Goal: Task Accomplishment & Management: Use online tool/utility

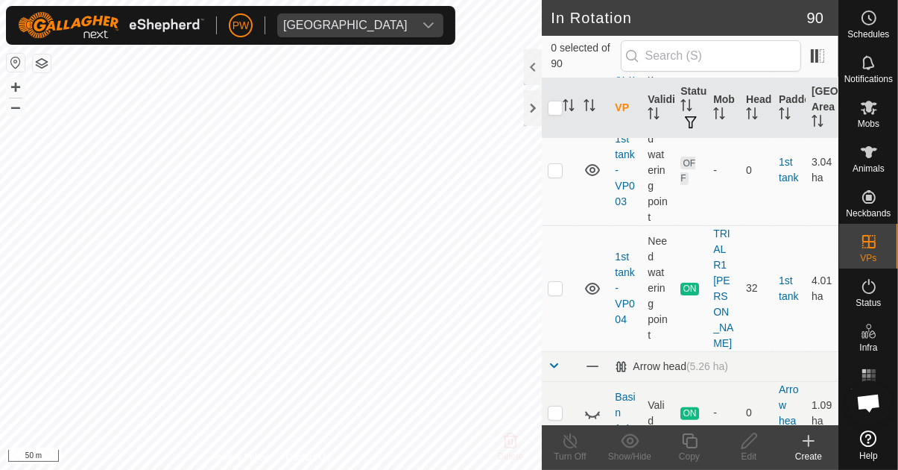
scroll to position [386, 0]
click at [558, 280] on p-checkbox at bounding box center [555, 286] width 15 height 12
checkbox input "true"
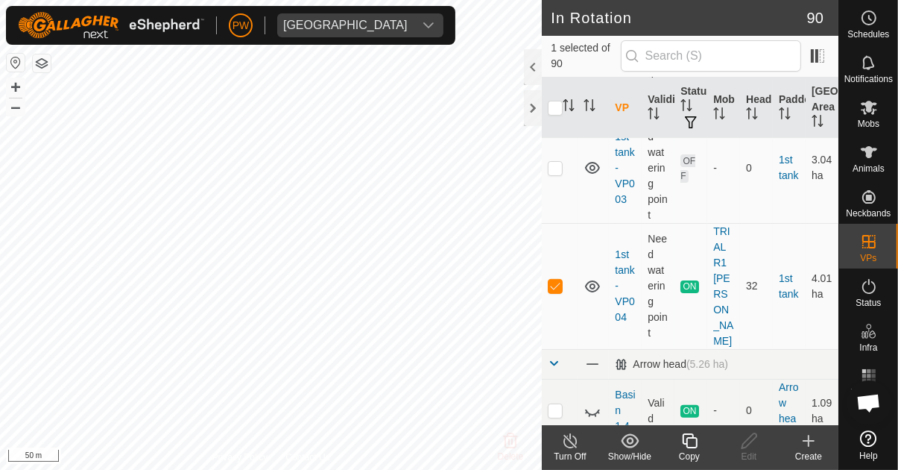
click at [686, 443] on icon at bounding box center [689, 440] width 15 height 15
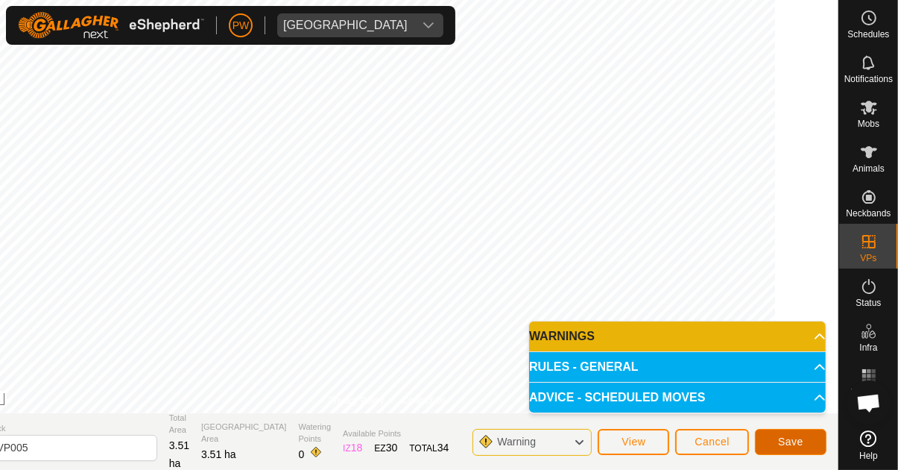
click at [783, 441] on span "Save" at bounding box center [790, 441] width 25 height 12
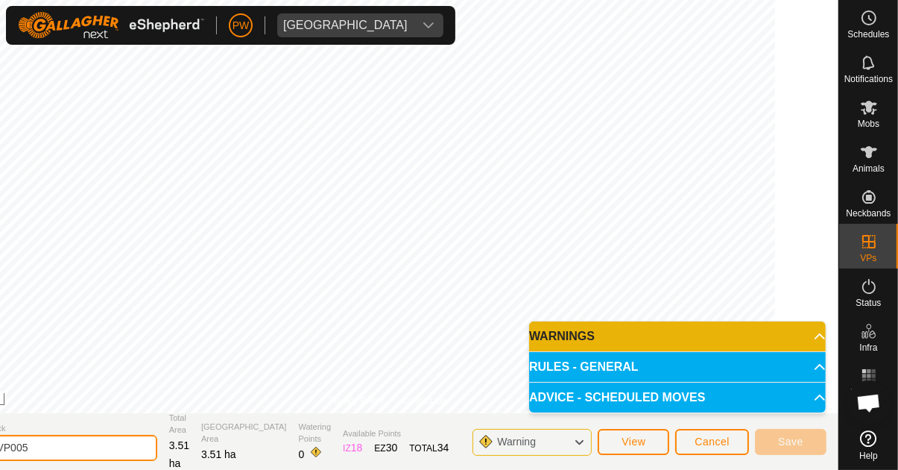
click at [125, 447] on input "1st tank-VP005" at bounding box center [53, 448] width 209 height 26
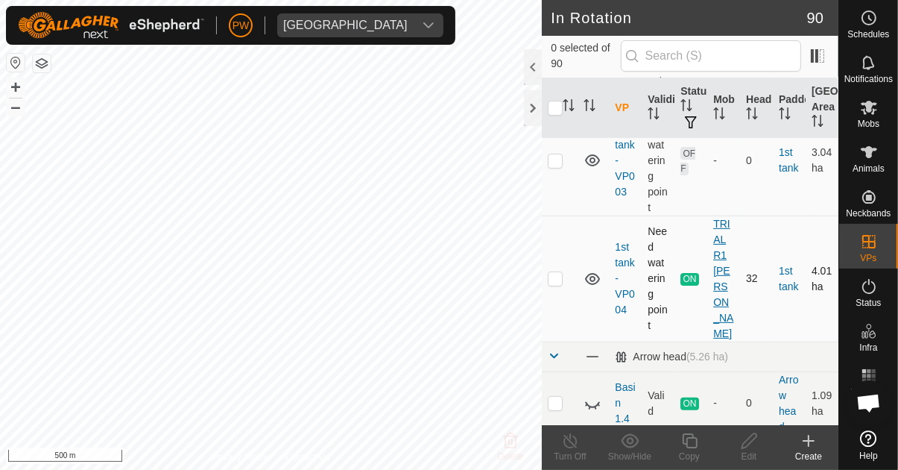
scroll to position [403, 0]
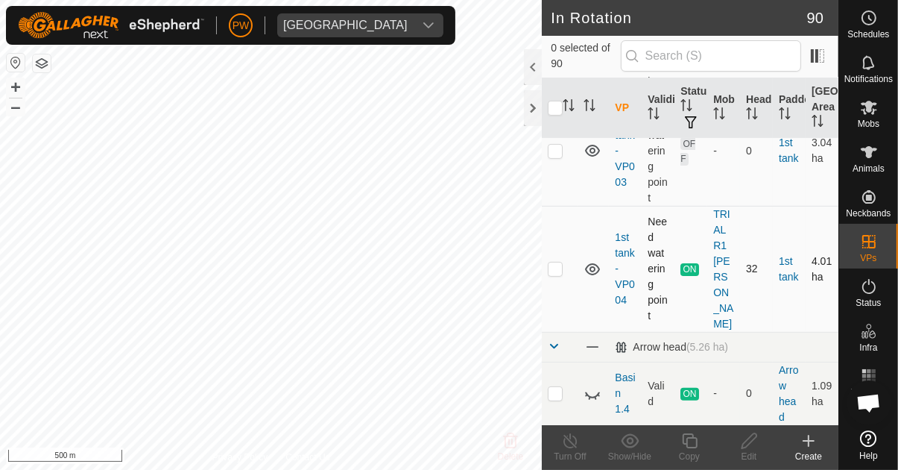
click at [551, 262] on p-checkbox at bounding box center [555, 268] width 15 height 12
checkbox input "true"
click at [686, 441] on icon at bounding box center [689, 440] width 15 height 15
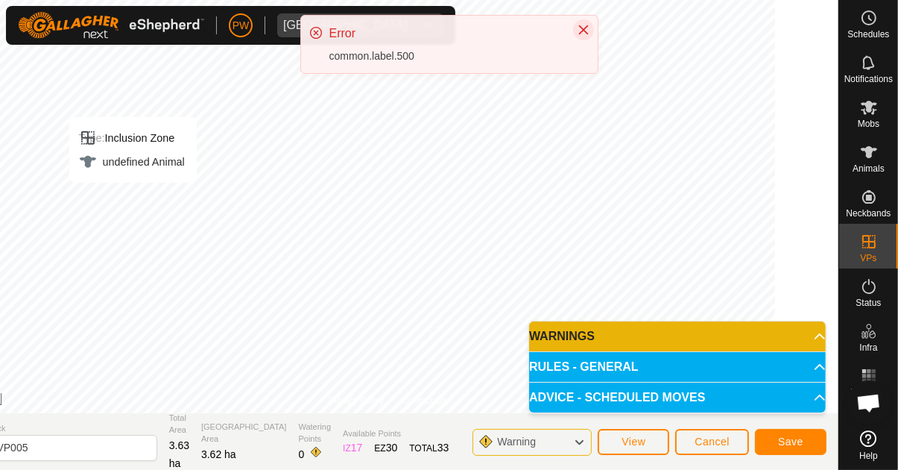
click at [584, 28] on icon "Close" at bounding box center [584, 30] width 12 height 12
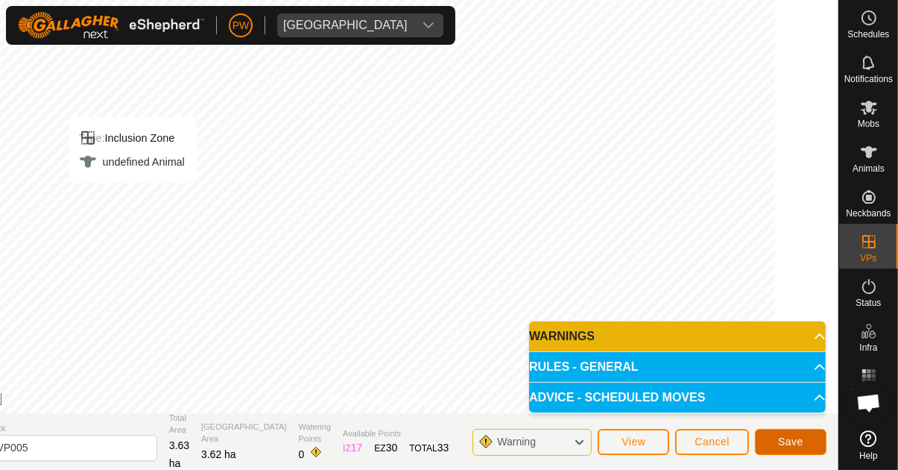
click at [786, 441] on span "Save" at bounding box center [790, 441] width 25 height 12
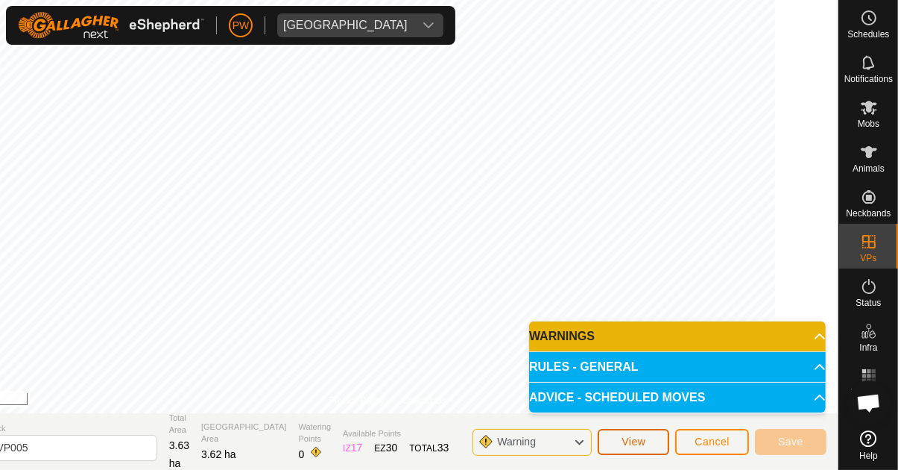
click at [634, 441] on span "View" at bounding box center [634, 441] width 24 height 12
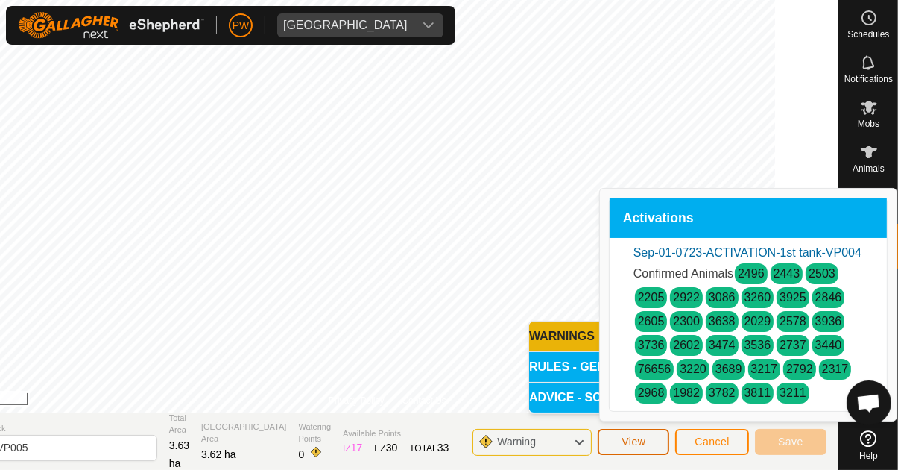
click at [655, 436] on button "View" at bounding box center [634, 442] width 72 height 26
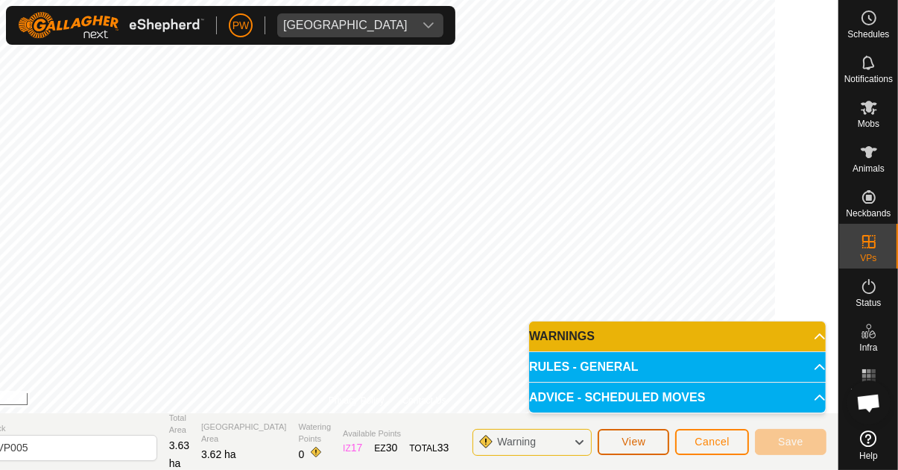
click at [648, 435] on button "View" at bounding box center [634, 442] width 72 height 26
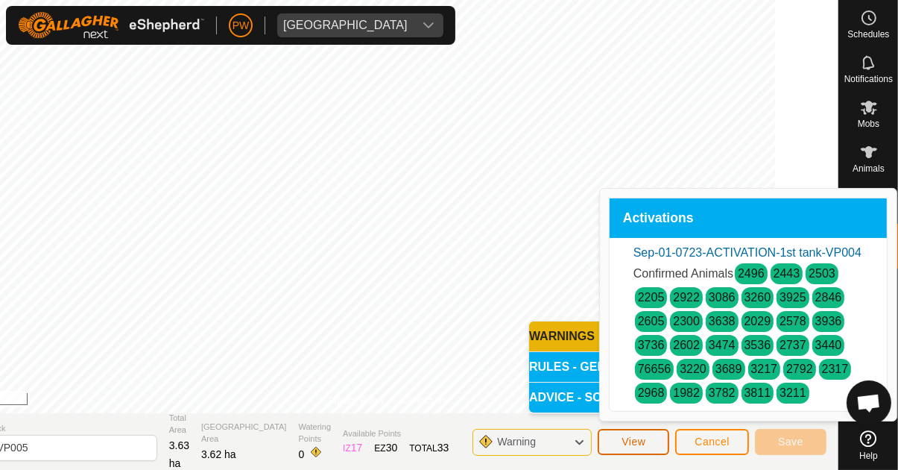
click at [646, 440] on span "View" at bounding box center [634, 441] width 24 height 12
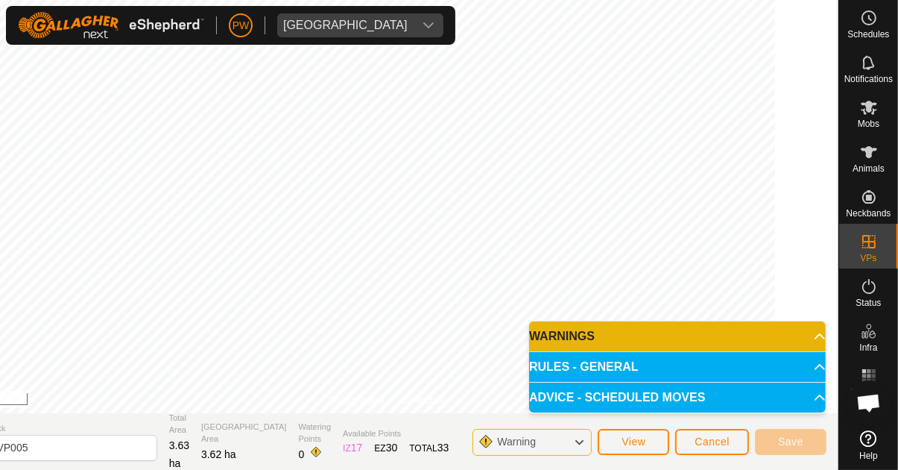
click at [804, 362] on p-accordion-header "RULES - GENERAL" at bounding box center [677, 367] width 297 height 30
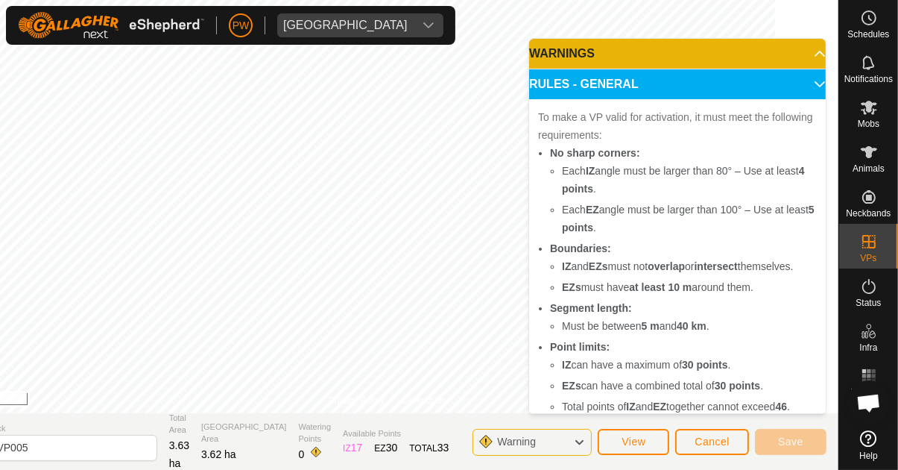
click at [814, 437] on icon at bounding box center [820, 443] width 12 height 12
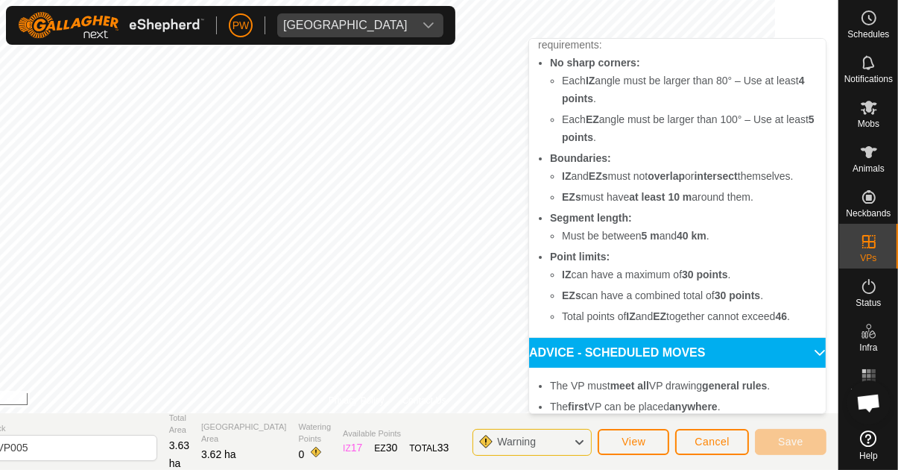
scroll to position [89, 0]
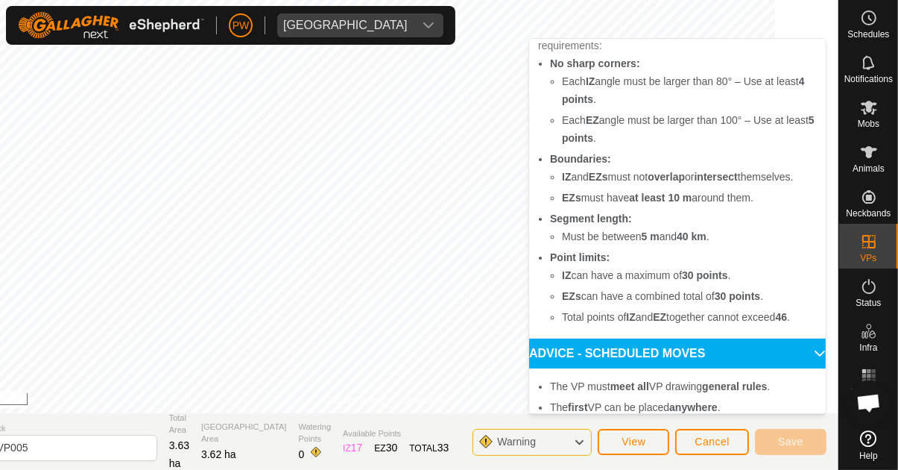
click at [814, 347] on icon at bounding box center [820, 353] width 12 height 12
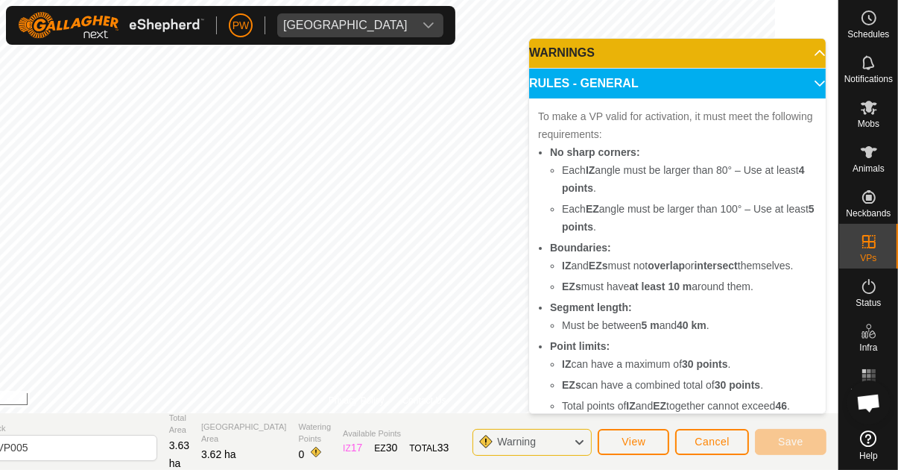
scroll to position [0, 0]
click at [814, 78] on icon at bounding box center [820, 84] width 12 height 12
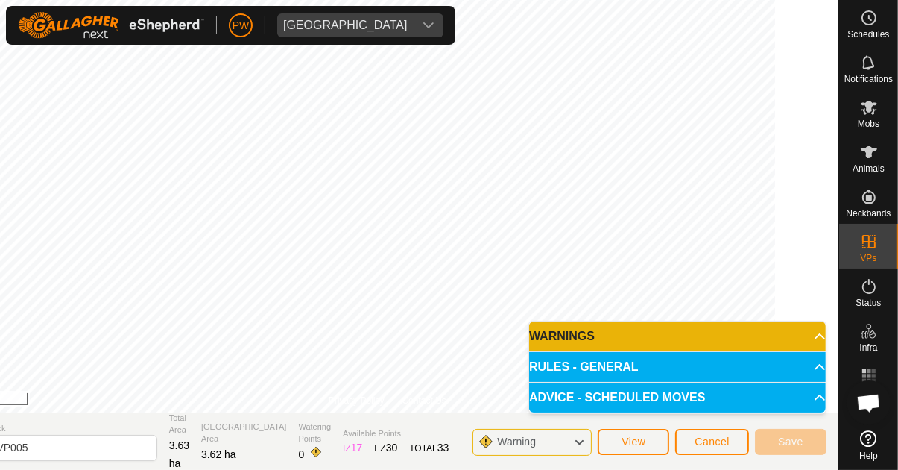
click at [815, 336] on icon at bounding box center [820, 336] width 10 height 6
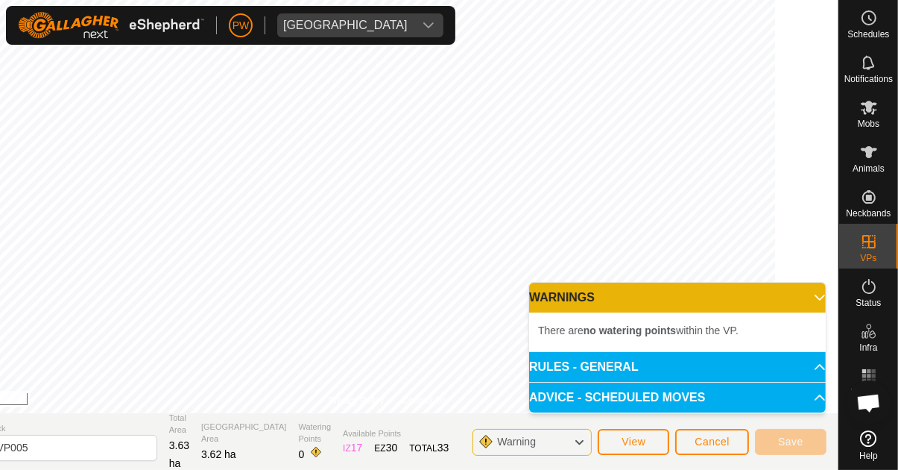
click at [814, 291] on icon at bounding box center [820, 297] width 12 height 12
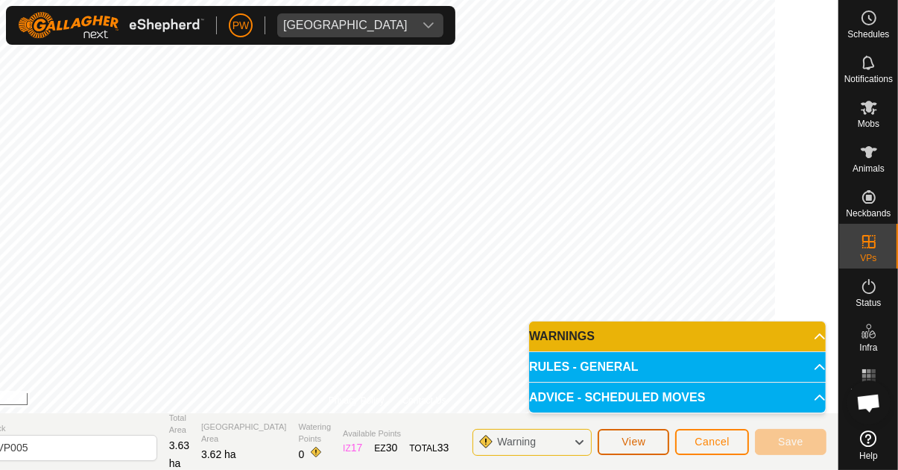
click at [640, 444] on span "View" at bounding box center [634, 441] width 24 height 12
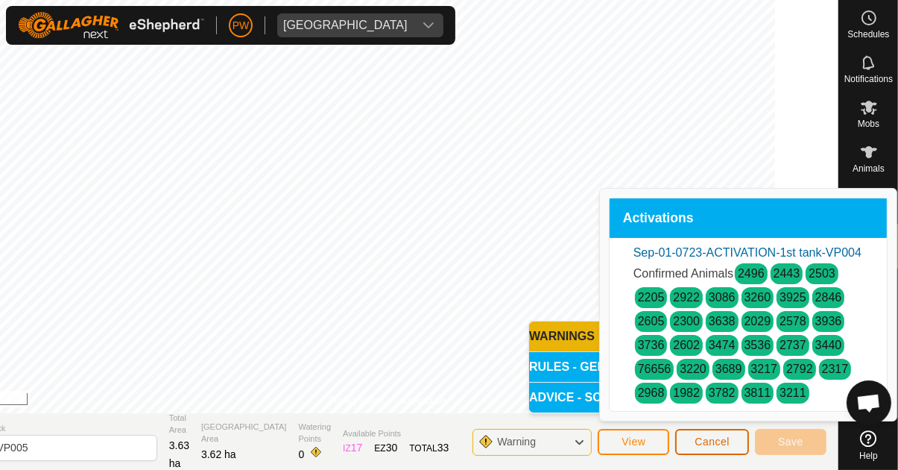
click at [712, 441] on span "Cancel" at bounding box center [712, 441] width 35 height 12
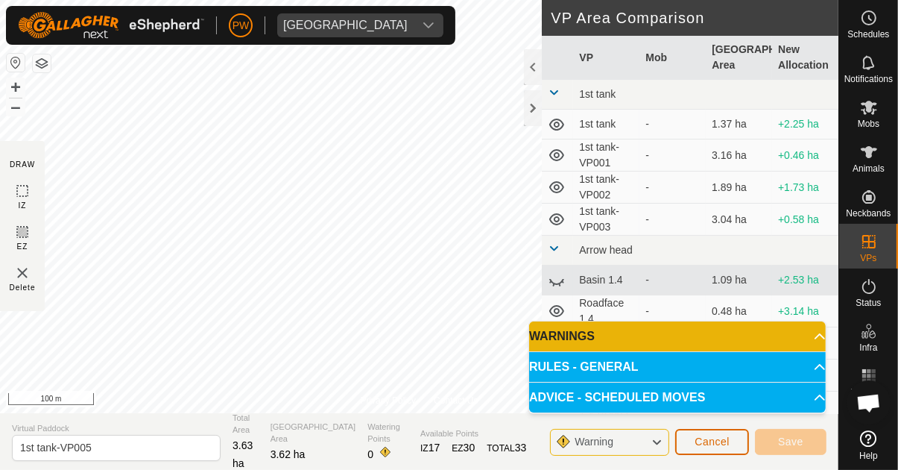
click at [721, 441] on span "Cancel" at bounding box center [712, 441] width 35 height 12
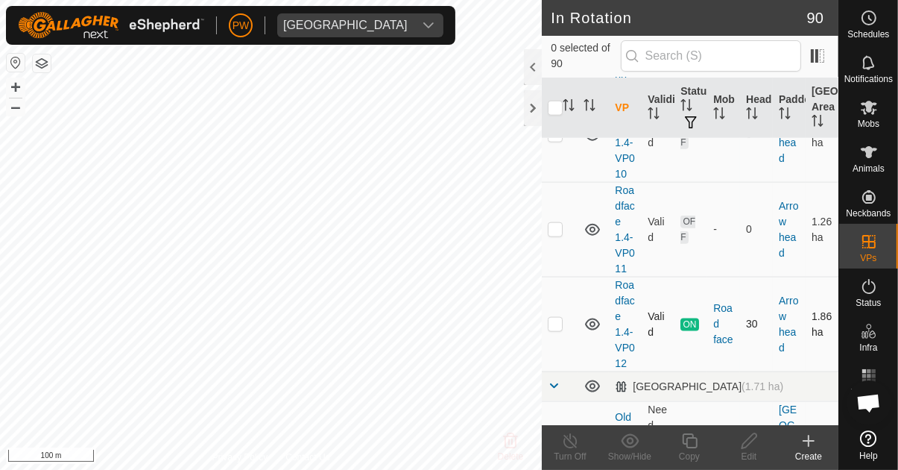
scroll to position [1668, 0]
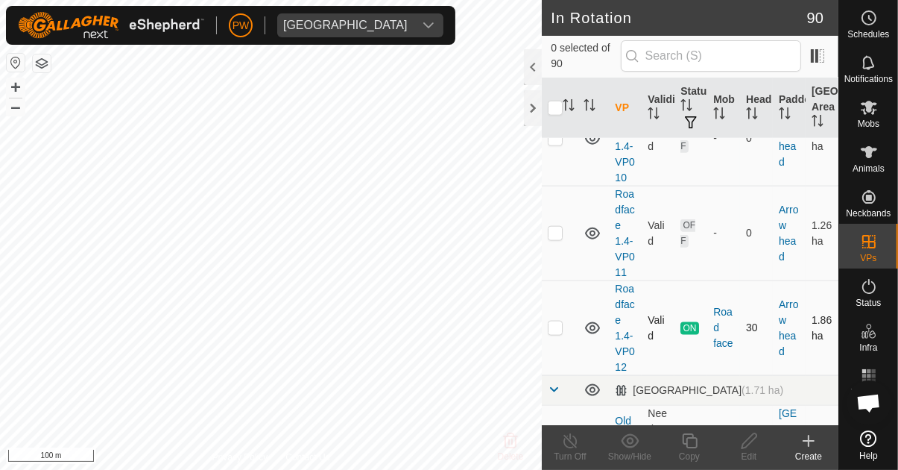
click at [553, 321] on p-checkbox at bounding box center [555, 327] width 15 height 12
checkbox input "true"
click at [684, 441] on icon at bounding box center [689, 440] width 15 height 15
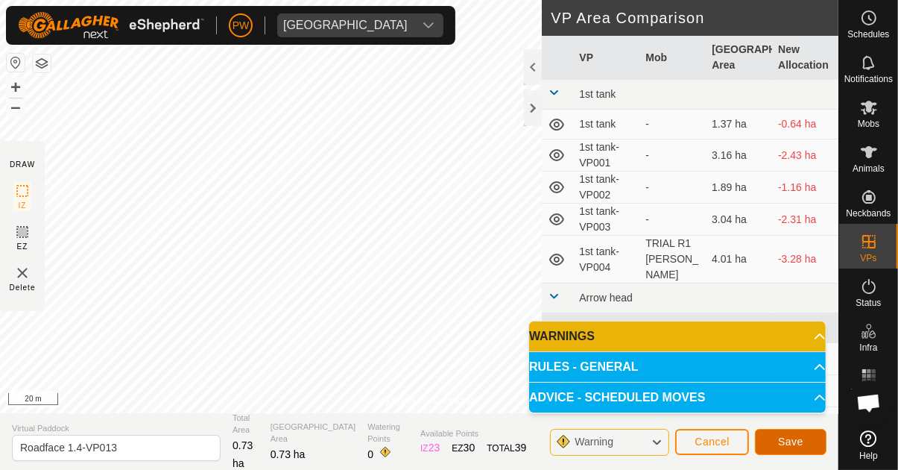
click at [805, 439] on button "Save" at bounding box center [791, 442] width 72 height 26
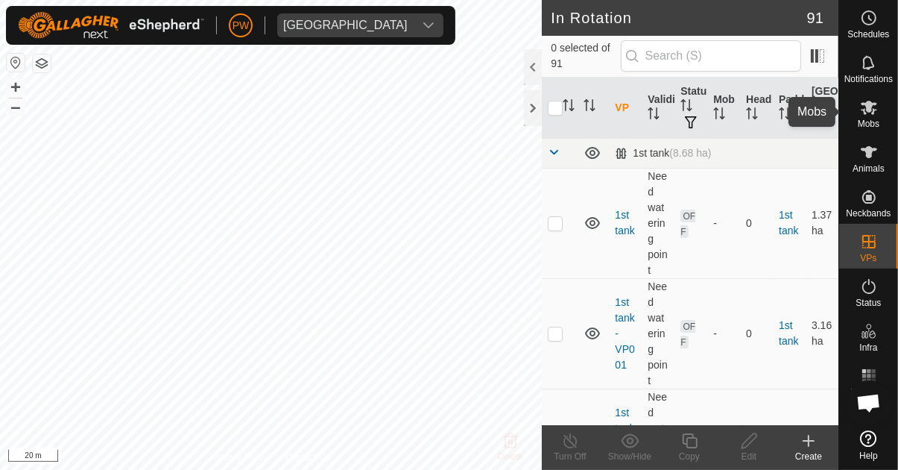
click at [865, 114] on icon at bounding box center [869, 108] width 16 height 14
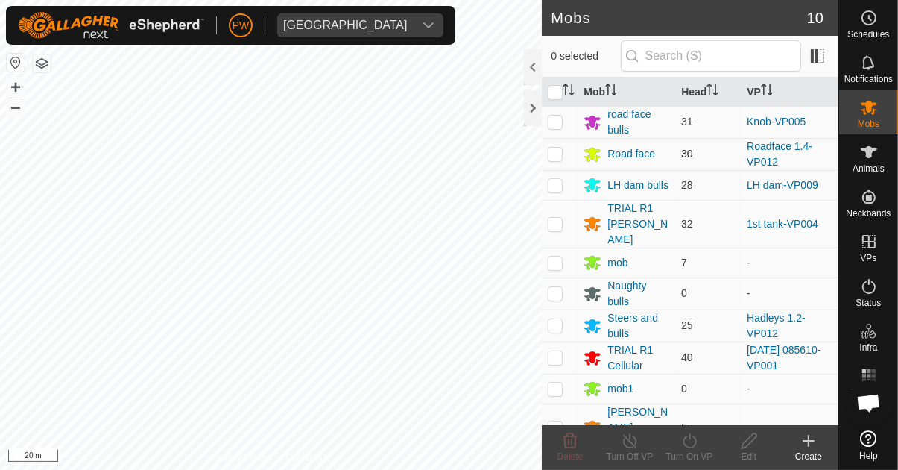
click at [554, 152] on p-checkbox at bounding box center [555, 154] width 15 height 12
checkbox input "true"
click at [684, 447] on icon at bounding box center [690, 441] width 19 height 18
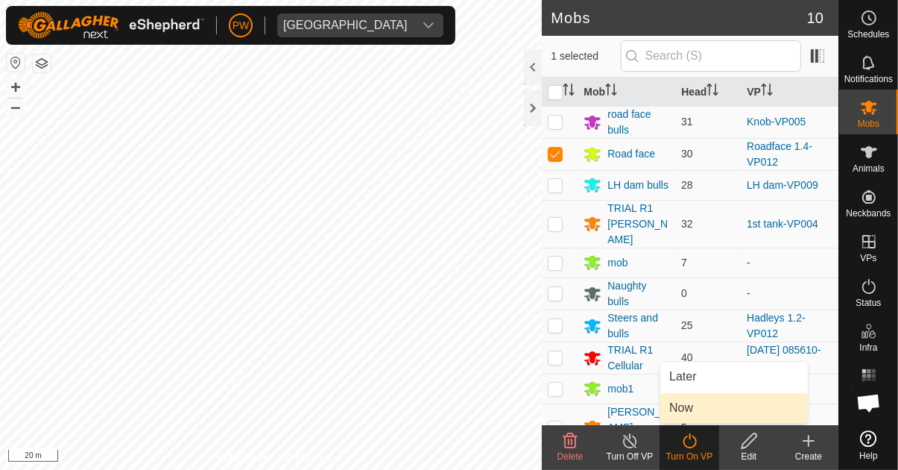
click at [695, 406] on link "Now" at bounding box center [734, 408] width 148 height 30
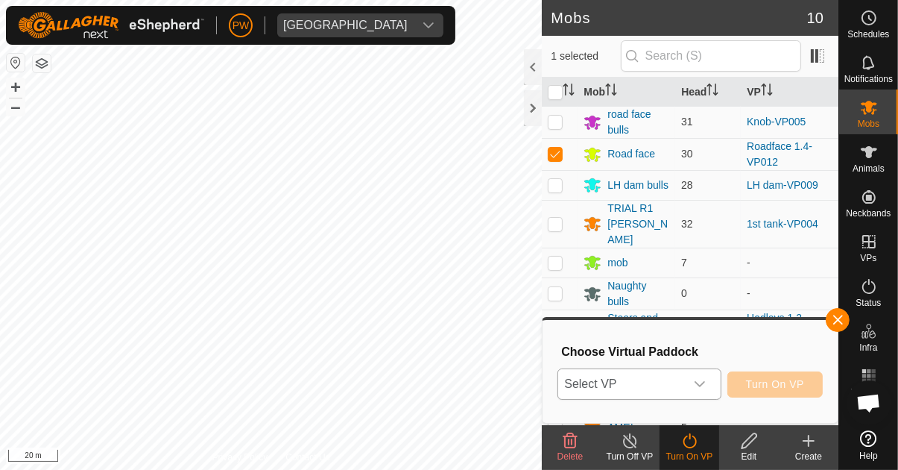
click at [698, 385] on icon "dropdown trigger" at bounding box center [700, 384] width 12 height 12
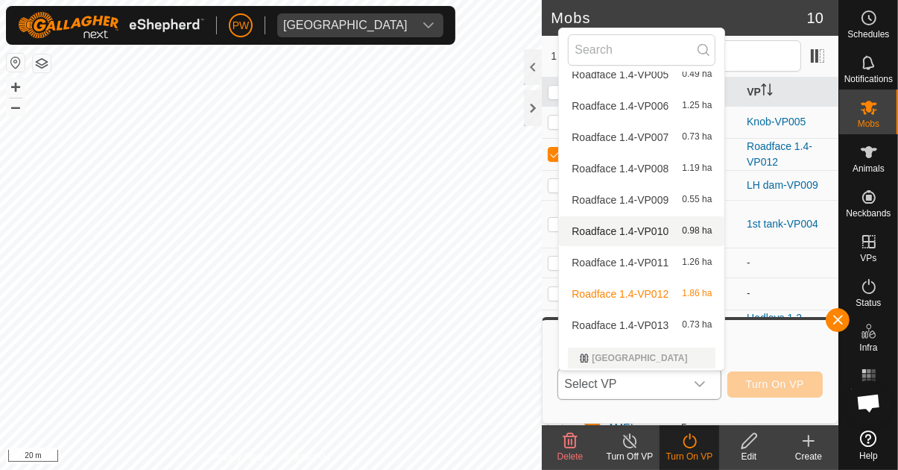
scroll to position [419, 0]
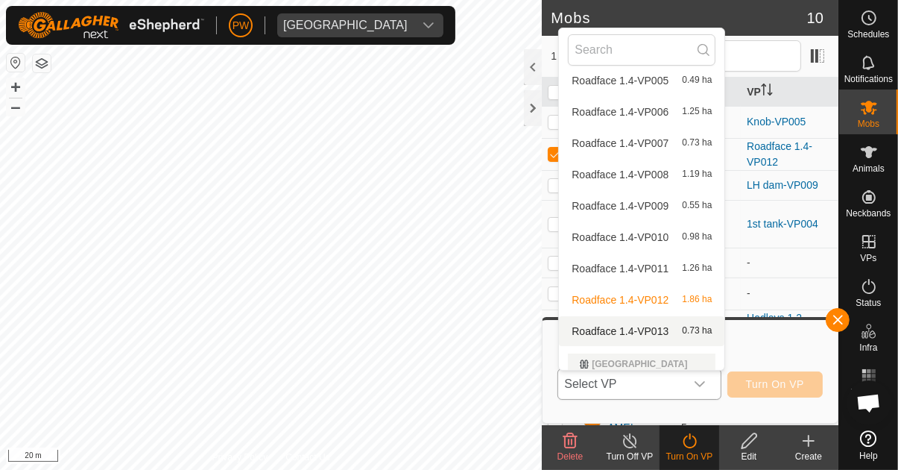
click at [657, 329] on span "Roadface 1.4-VP013" at bounding box center [620, 331] width 97 height 10
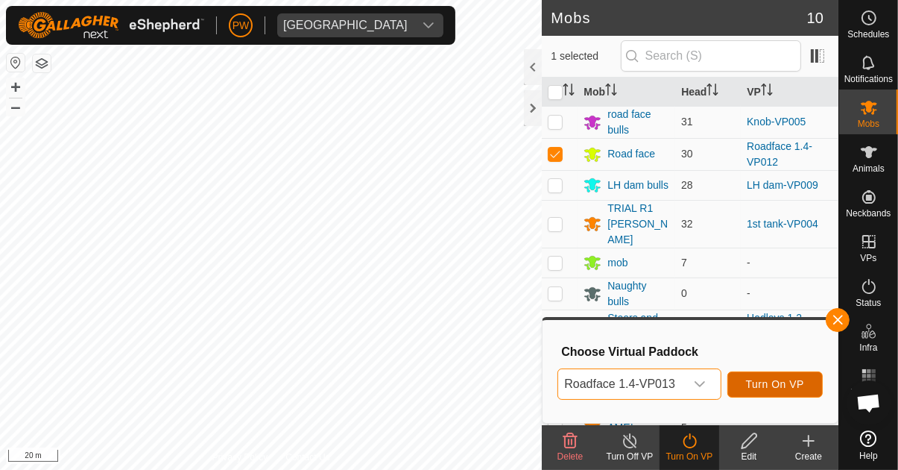
click at [763, 389] on span "Turn On VP" at bounding box center [775, 384] width 58 height 12
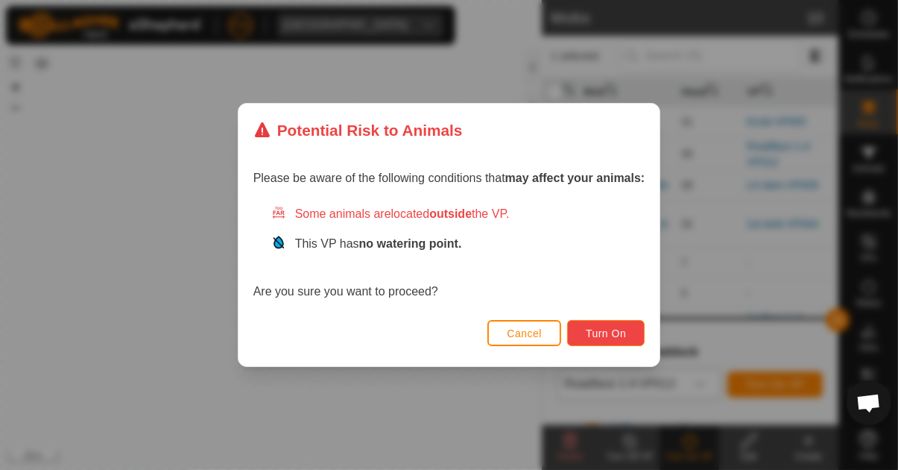
click at [619, 331] on span "Turn On" at bounding box center [606, 333] width 40 height 12
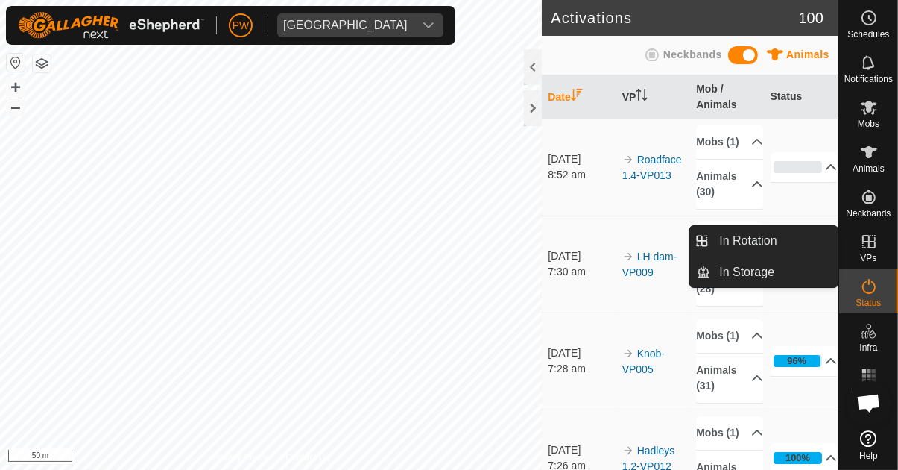
click at [868, 249] on icon at bounding box center [869, 242] width 18 height 18
click at [804, 240] on link "In Rotation" at bounding box center [773, 241] width 127 height 30
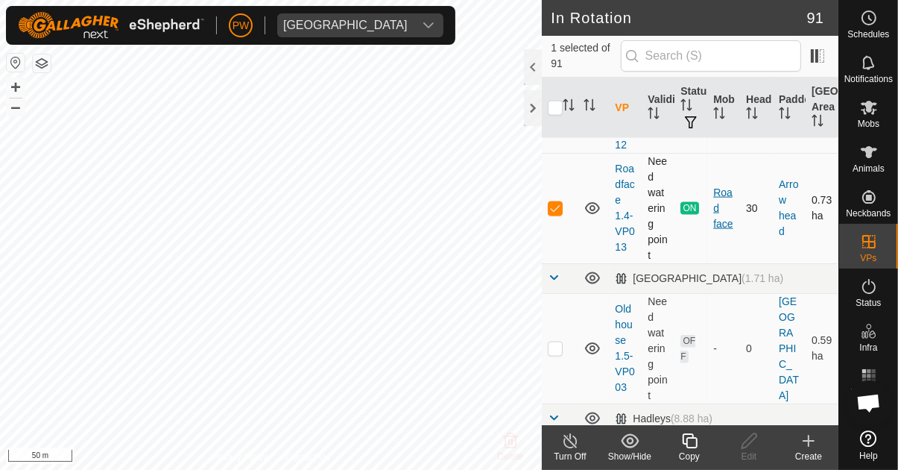
scroll to position [1889, 0]
click at [552, 204] on p-checkbox at bounding box center [555, 210] width 15 height 12
checkbox input "false"
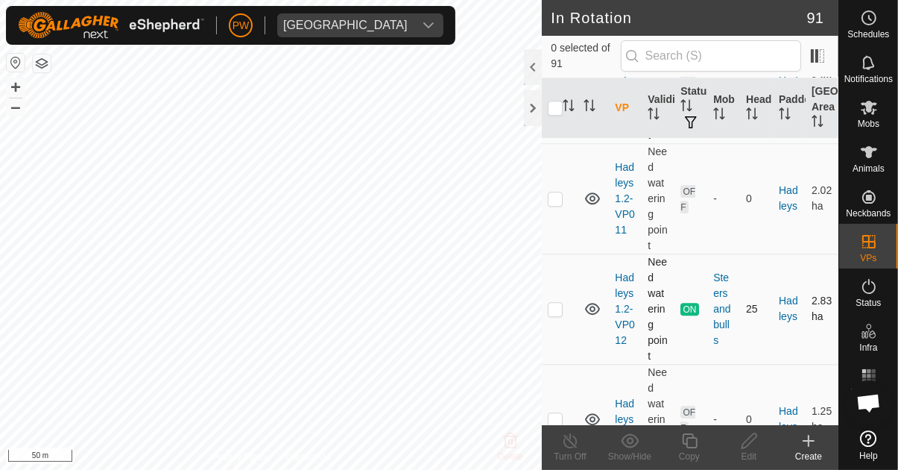
scroll to position [3734, 0]
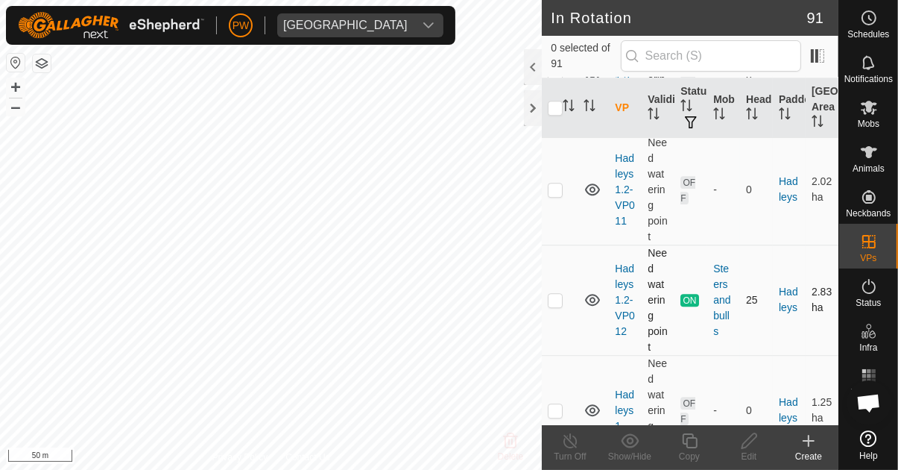
click at [555, 294] on p-checkbox at bounding box center [555, 300] width 15 height 12
click at [552, 294] on p-checkbox at bounding box center [555, 300] width 15 height 12
checkbox input "false"
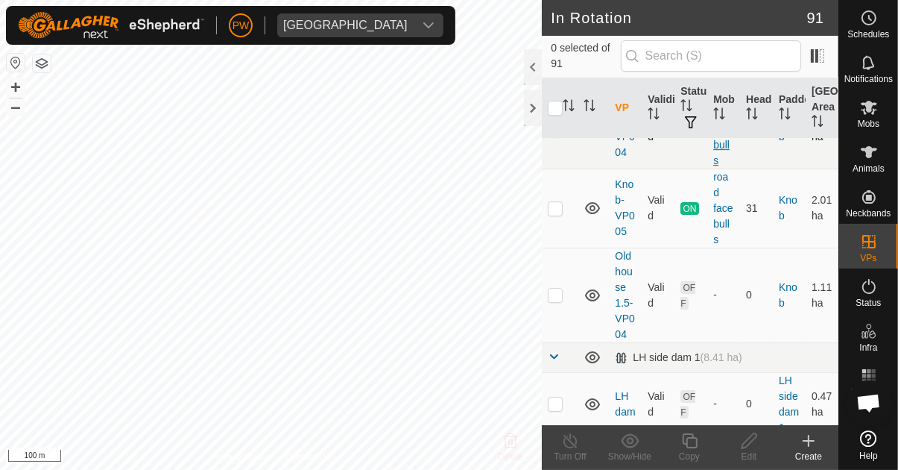
scroll to position [4362, 0]
click at [555, 202] on p-checkbox at bounding box center [555, 208] width 15 height 12
checkbox input "true"
click at [685, 441] on icon at bounding box center [690, 441] width 19 height 18
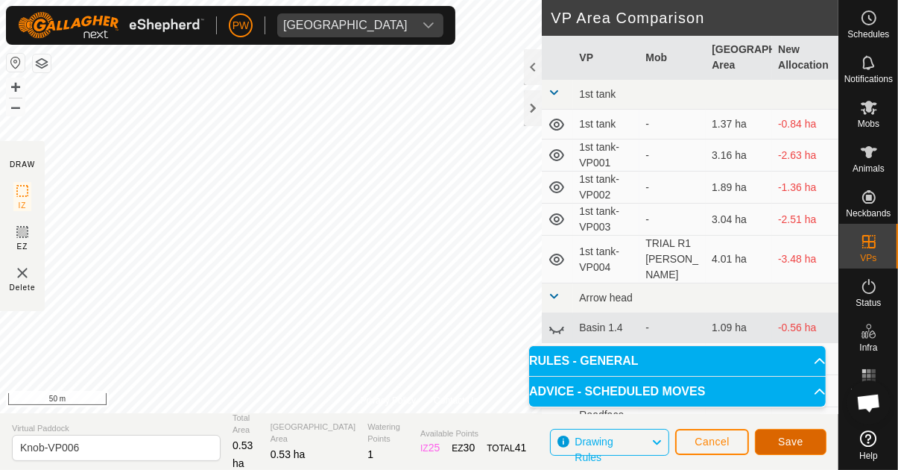
click at [783, 441] on span "Save" at bounding box center [790, 441] width 25 height 12
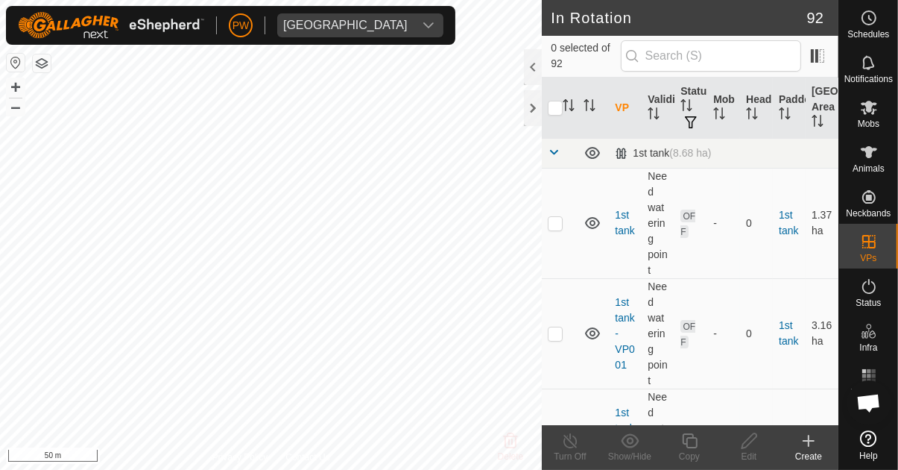
click at [868, 116] on icon at bounding box center [869, 107] width 18 height 18
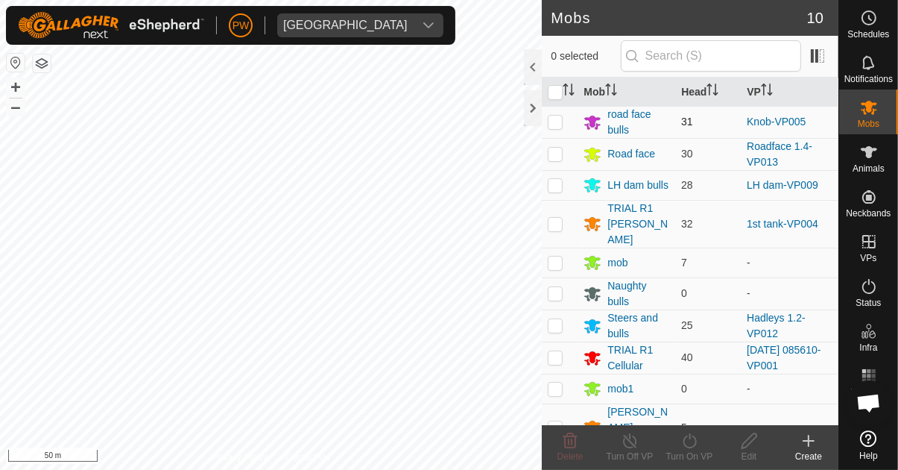
click at [553, 123] on p-checkbox at bounding box center [555, 122] width 15 height 12
checkbox input "true"
click at [684, 448] on icon at bounding box center [690, 441] width 19 height 18
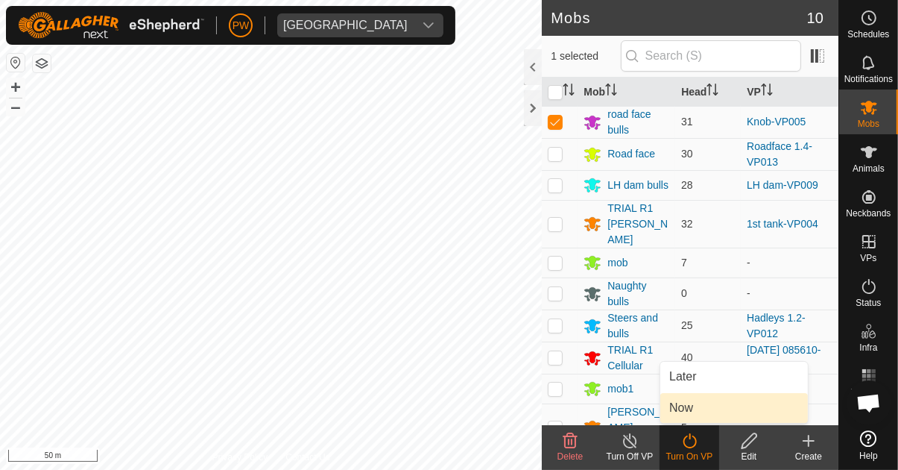
click at [701, 411] on link "Now" at bounding box center [734, 408] width 148 height 30
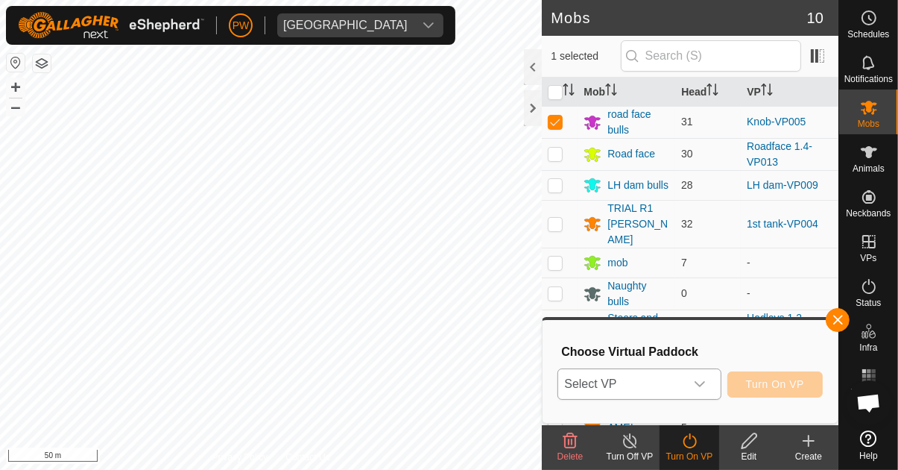
click at [703, 386] on icon "dropdown trigger" at bounding box center [700, 384] width 12 height 12
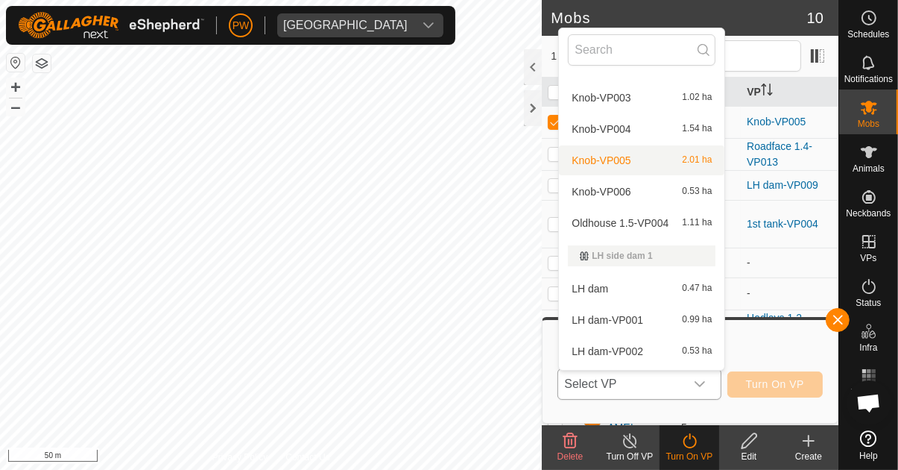
scroll to position [1442, 0]
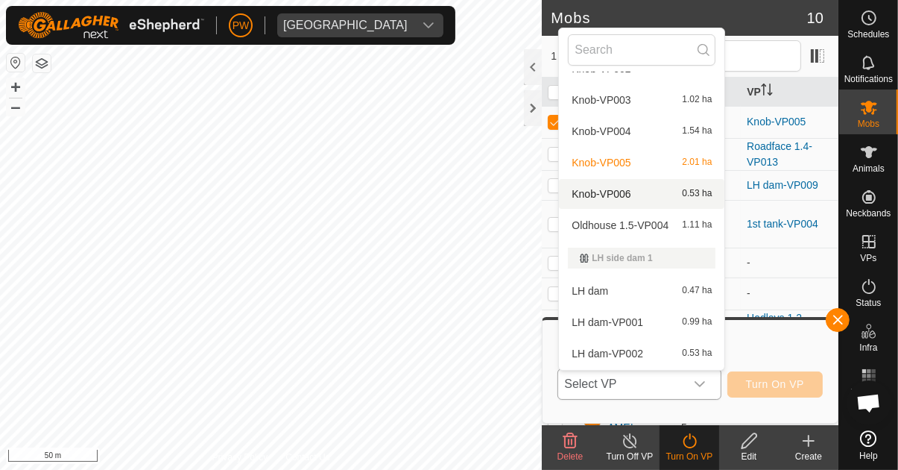
click at [665, 191] on div "Knob-VP006 0.53 ha" at bounding box center [642, 194] width 148 height 18
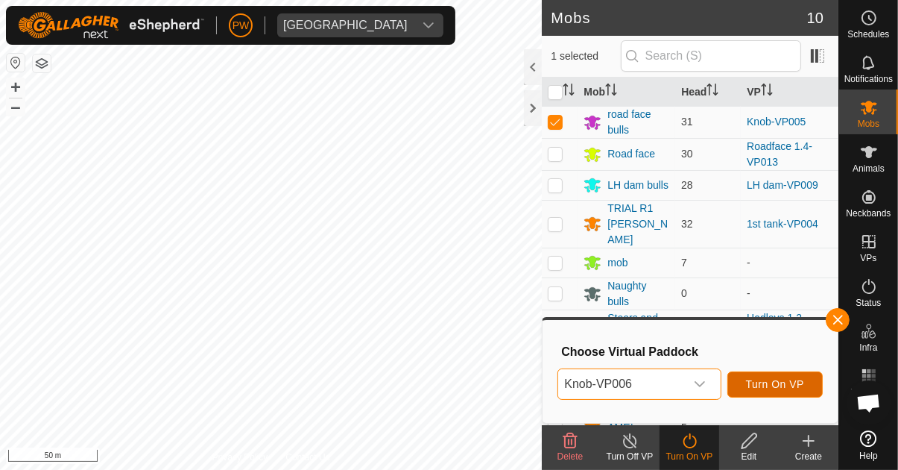
click at [773, 384] on span "Turn On VP" at bounding box center [775, 384] width 58 height 12
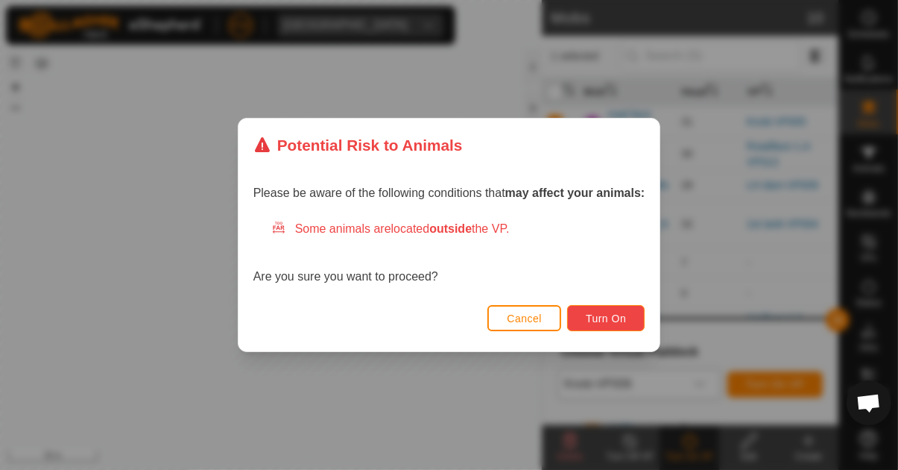
click at [608, 315] on span "Turn On" at bounding box center [606, 318] width 40 height 12
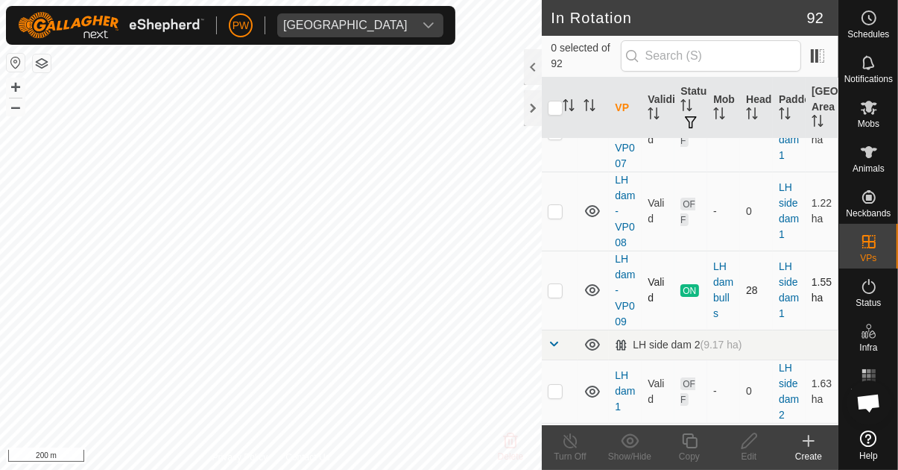
scroll to position [5290, 0]
click at [555, 283] on p-checkbox at bounding box center [555, 289] width 15 height 12
checkbox input "true"
click at [678, 443] on copy-svg-icon at bounding box center [690, 441] width 60 height 18
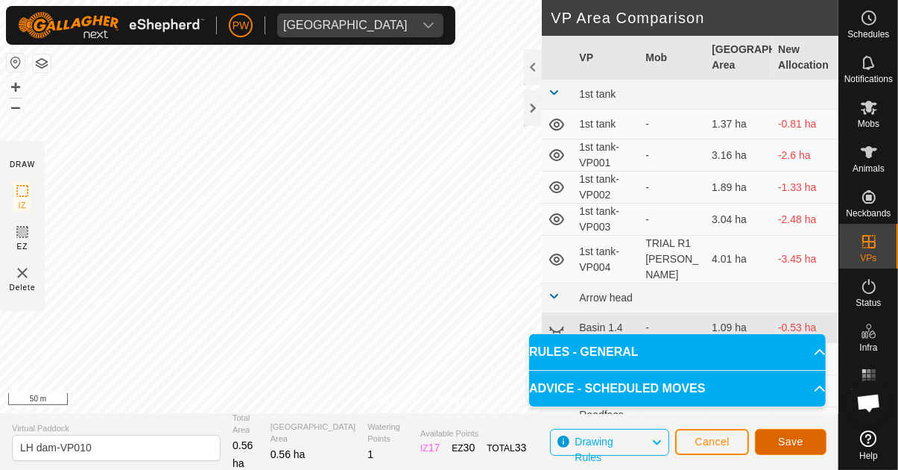
click at [783, 441] on span "Save" at bounding box center [790, 441] width 25 height 12
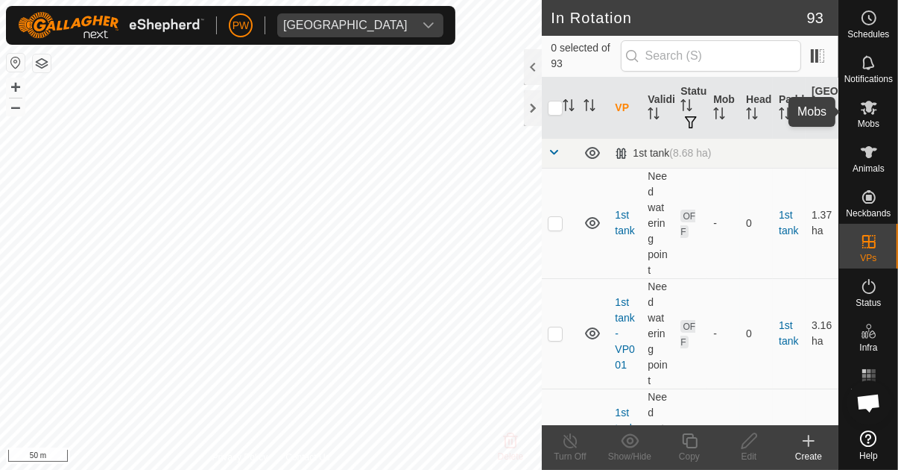
click at [863, 114] on icon at bounding box center [869, 107] width 18 height 18
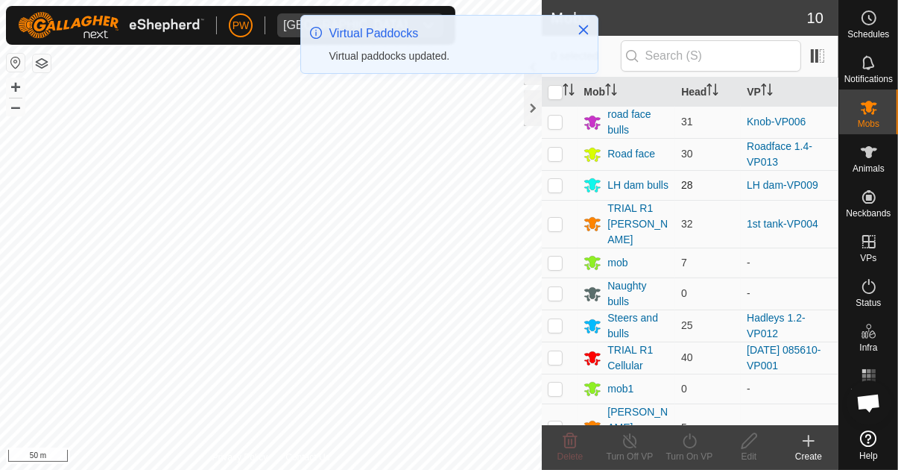
click at [555, 183] on p-checkbox at bounding box center [555, 185] width 15 height 12
checkbox input "true"
click at [696, 450] on div "Turn On VP" at bounding box center [690, 456] width 60 height 13
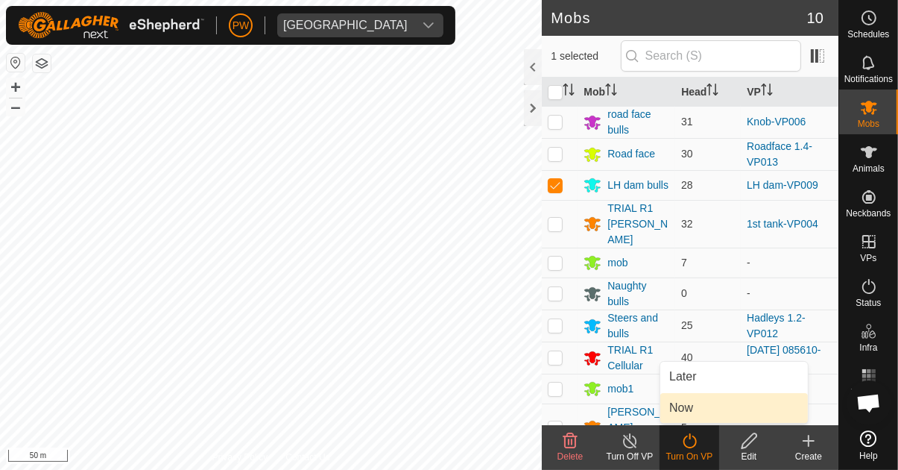
click at [704, 408] on link "Now" at bounding box center [734, 408] width 148 height 30
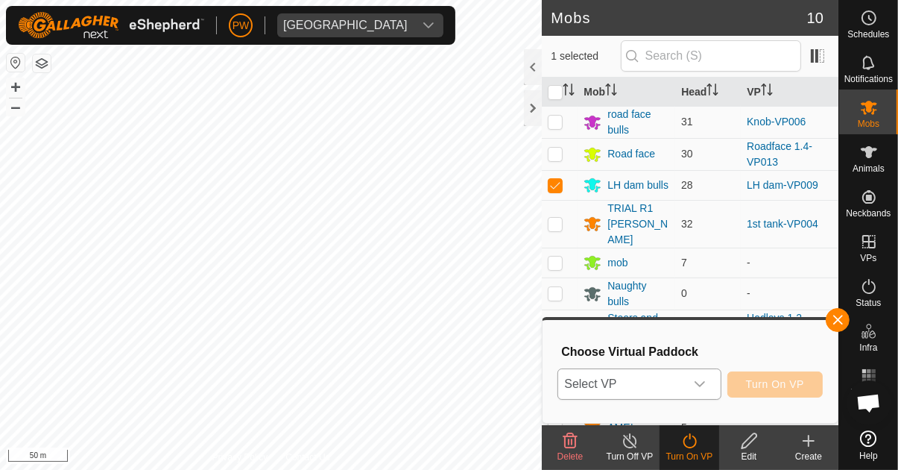
click at [703, 382] on icon "dropdown trigger" at bounding box center [700, 384] width 12 height 12
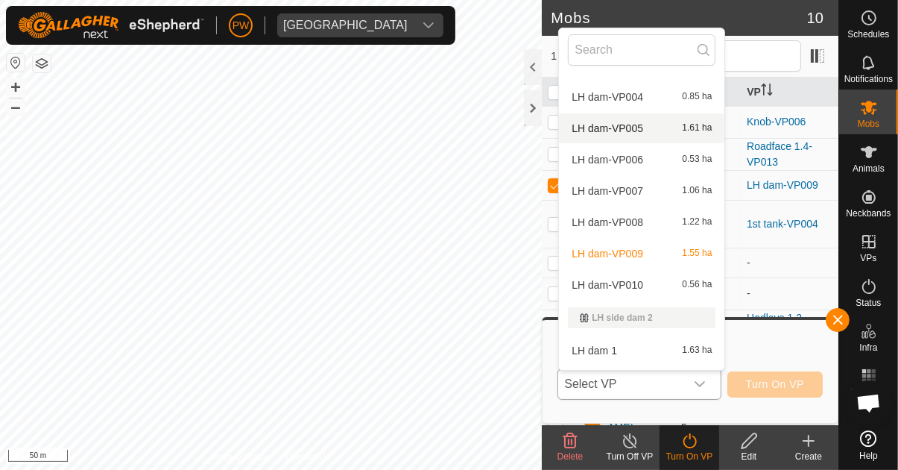
scroll to position [1760, 0]
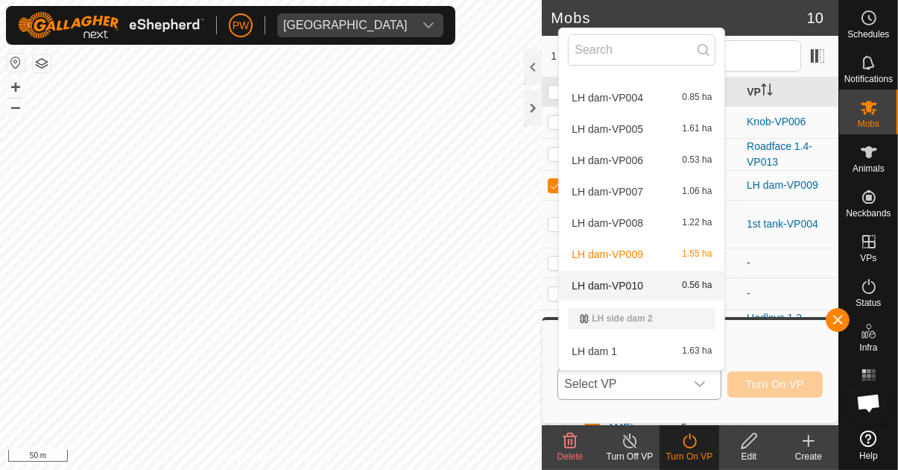
click at [659, 287] on div "LH dam-VP010 0.56 ha" at bounding box center [642, 286] width 148 height 18
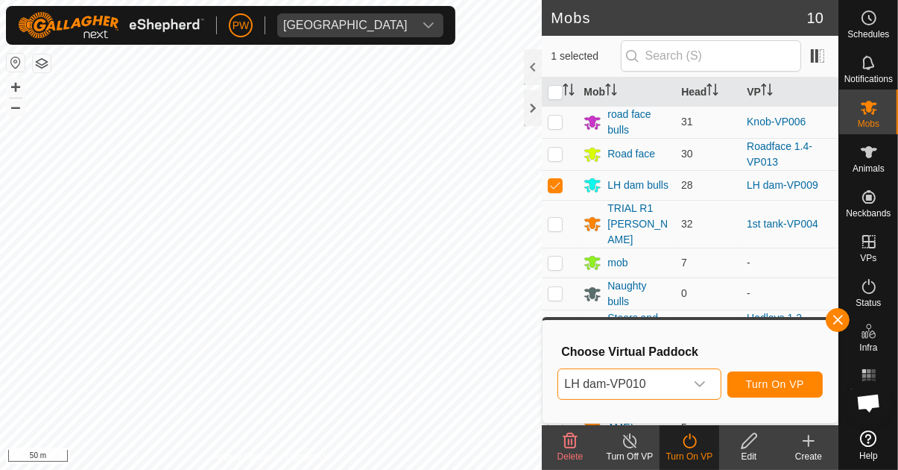
click at [779, 384] on span "Turn On VP" at bounding box center [775, 384] width 58 height 12
